Goal: Transaction & Acquisition: Obtain resource

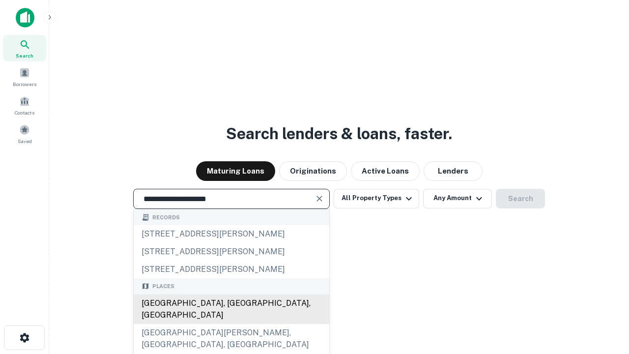
click at [231, 324] on div "[GEOGRAPHIC_DATA], [GEOGRAPHIC_DATA], [GEOGRAPHIC_DATA]" at bounding box center [232, 308] width 196 height 29
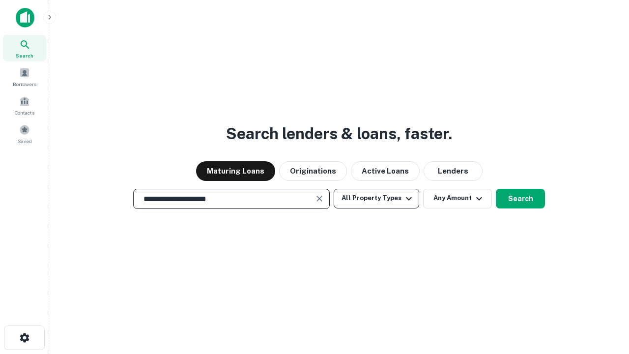
type input "**********"
click at [376, 198] on button "All Property Types" at bounding box center [377, 199] width 86 height 20
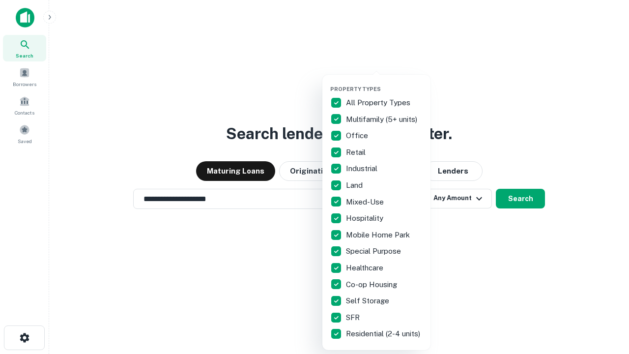
click at [384, 83] on button "button" at bounding box center [384, 83] width 108 height 0
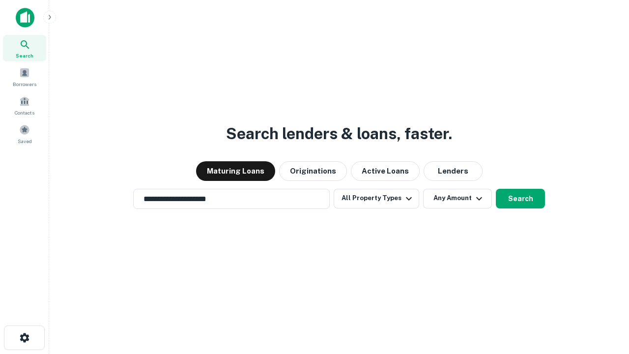
scroll to position [6, 118]
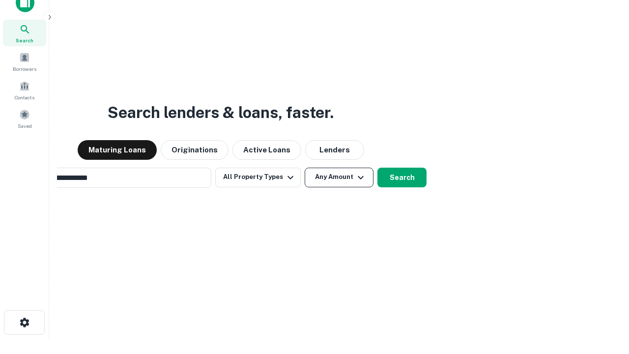
click at [305, 168] on button "Any Amount" at bounding box center [339, 178] width 69 height 20
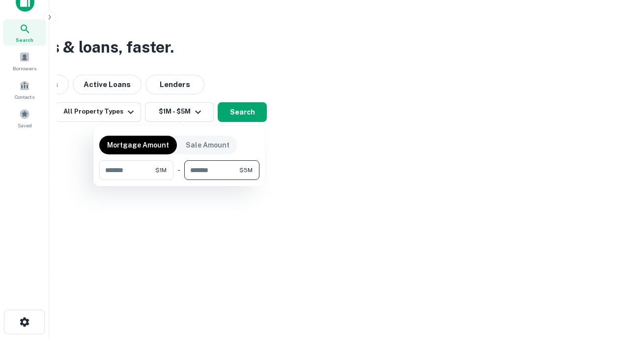
type input "*******"
click at [179, 180] on button "button" at bounding box center [179, 180] width 160 height 0
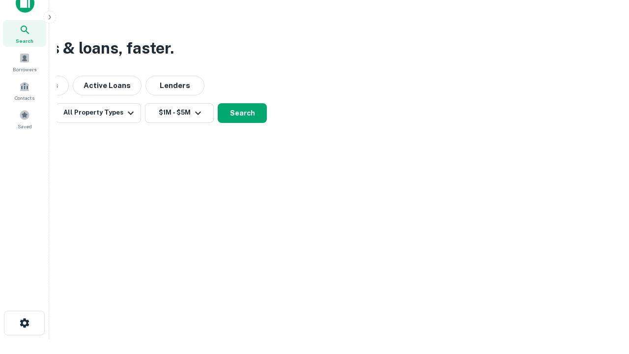
scroll to position [6, 181]
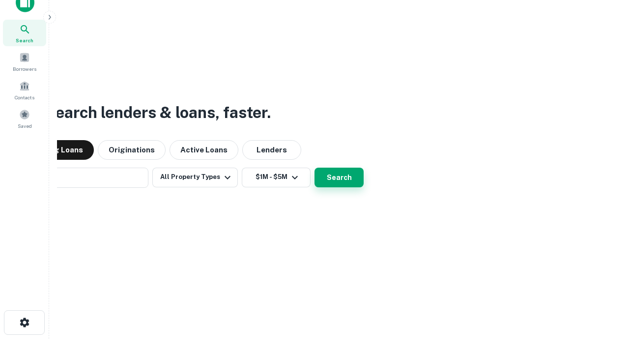
click at [315, 168] on button "Search" at bounding box center [339, 178] width 49 height 20
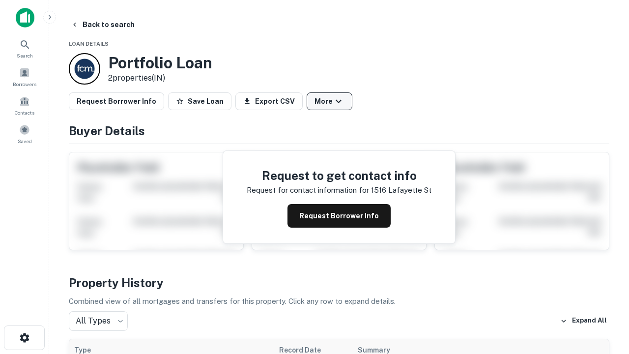
click at [329, 101] on button "More" at bounding box center [330, 101] width 46 height 18
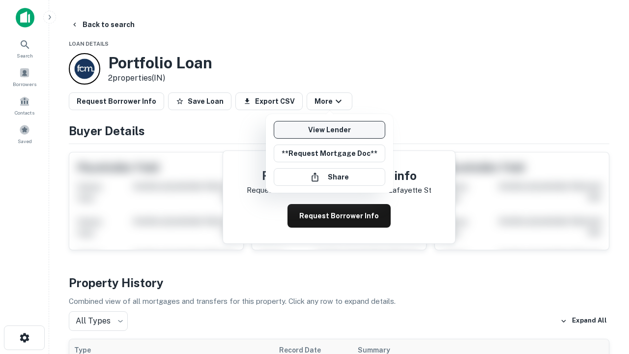
click at [329, 130] on link "View Lender" at bounding box center [330, 130] width 112 height 18
